Goal: Check status

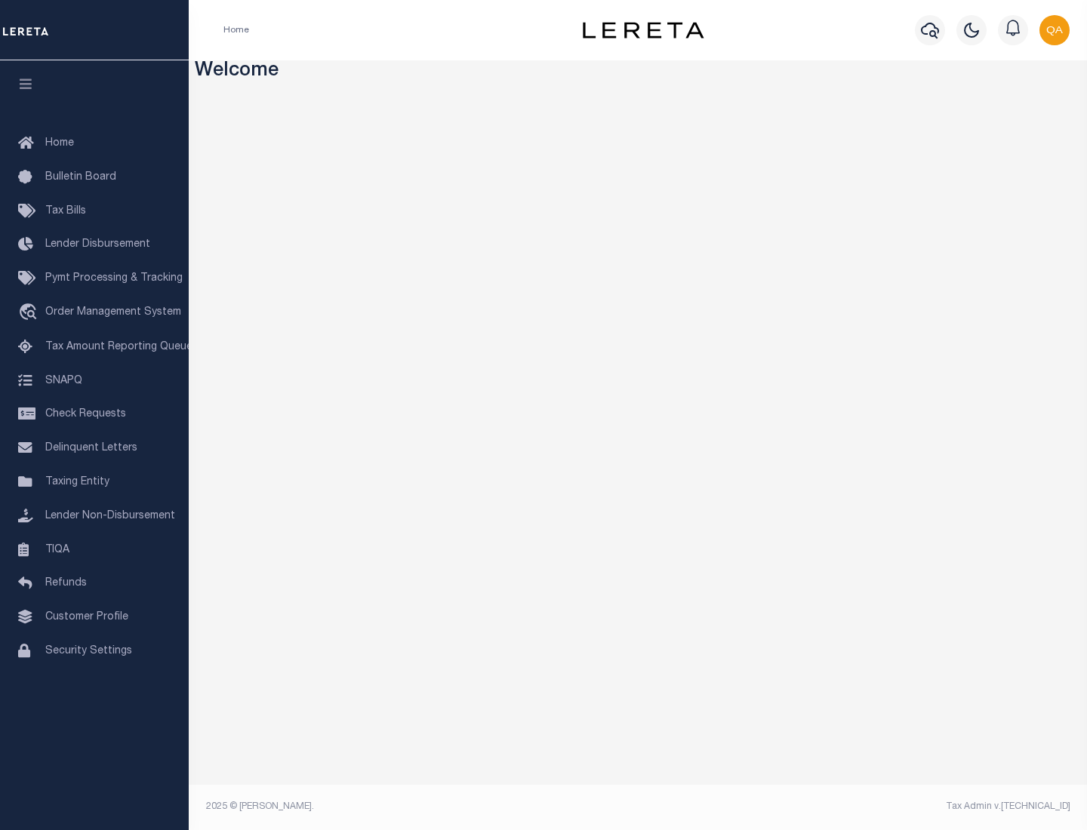
click at [94, 414] on span "Check Requests" at bounding box center [85, 414] width 81 height 11
select select "50"
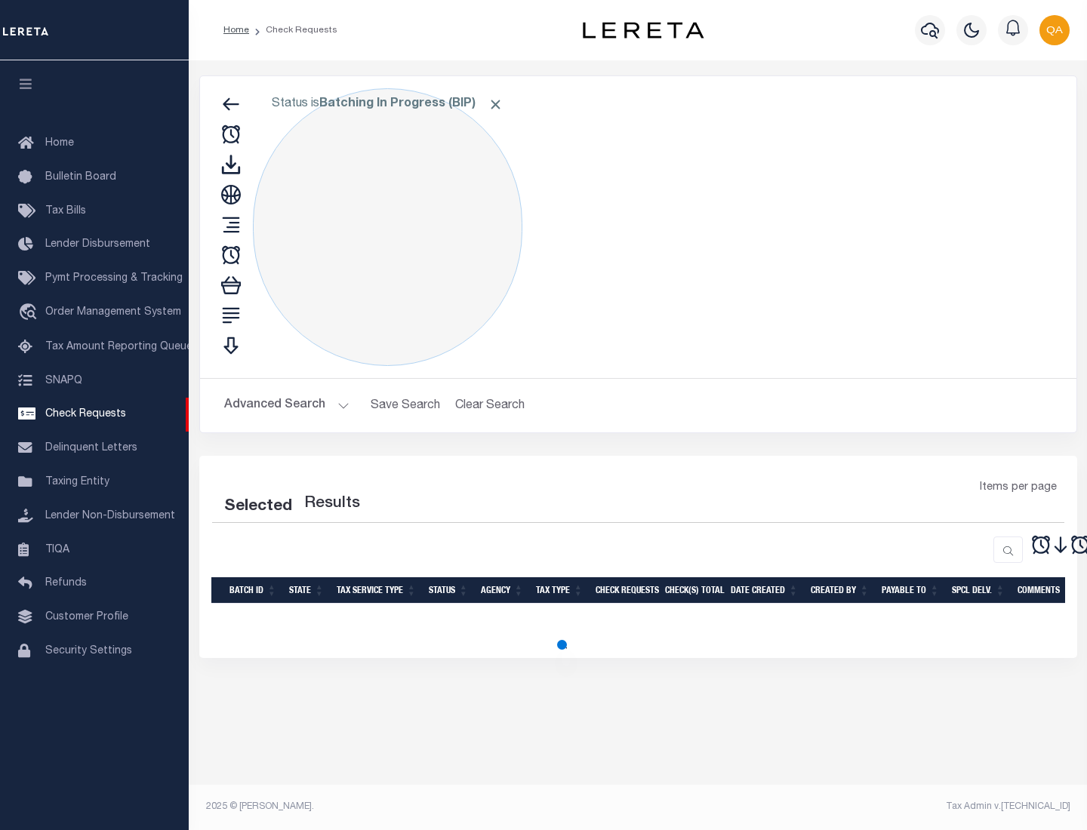
select select "50"
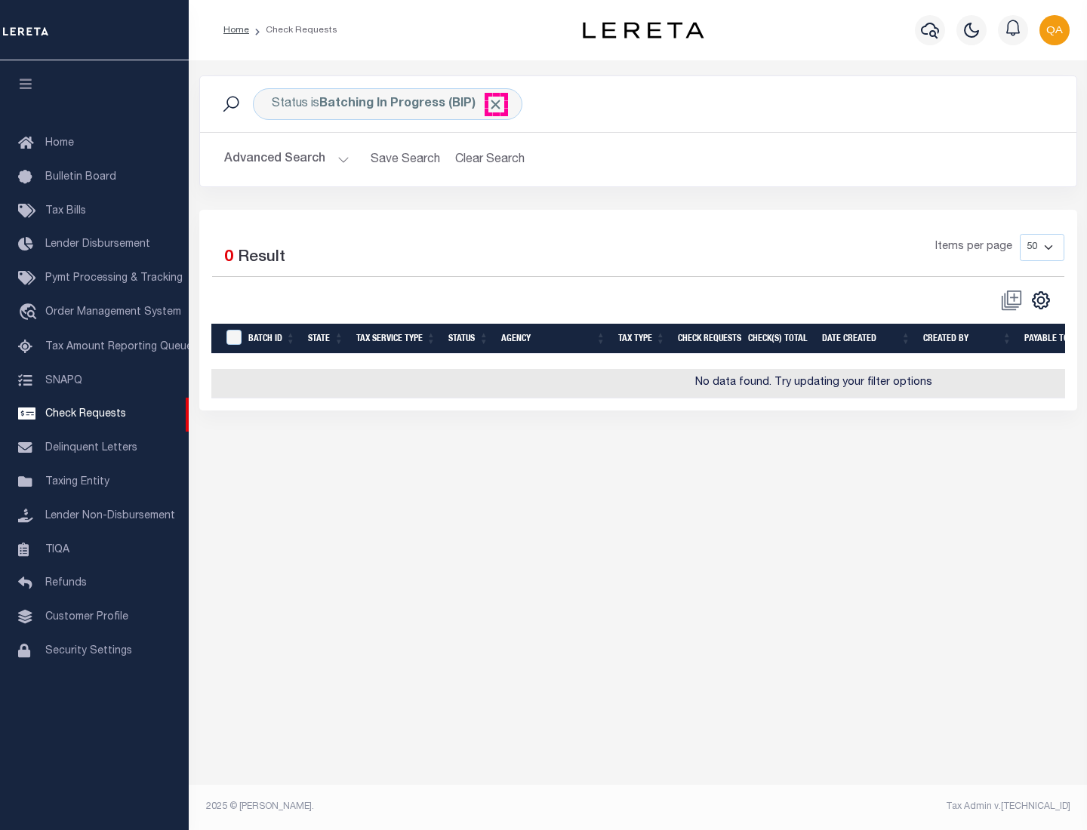
click at [496, 104] on span "Click to Remove" at bounding box center [496, 105] width 16 height 16
